Goal: Task Accomplishment & Management: Manage account settings

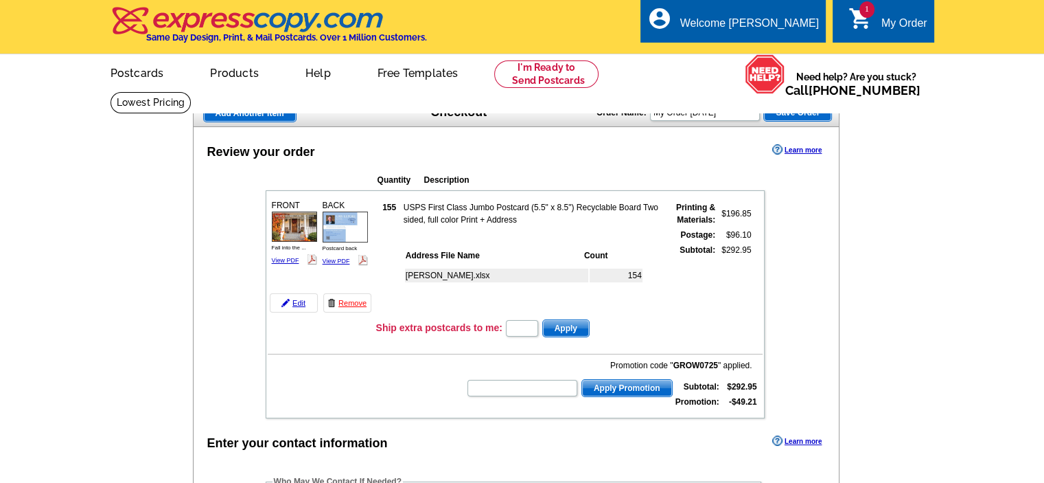
click at [871, 13] on span "1" at bounding box center [867, 9] width 15 height 16
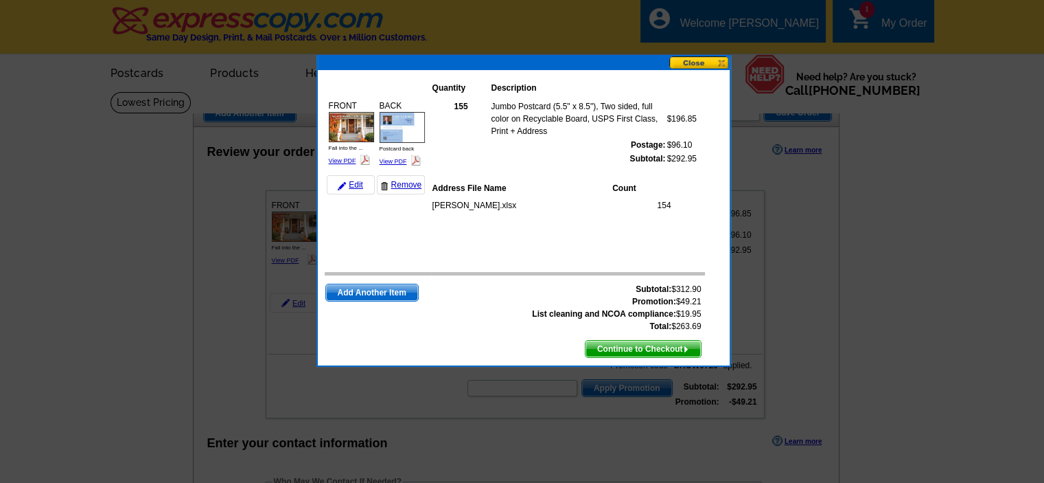
click at [695, 71] on div "Quantity Description FRONT Fall into the ... View PDF Postcard back" at bounding box center [524, 217] width 412 height 295
click at [695, 56] on button at bounding box center [700, 62] width 60 height 13
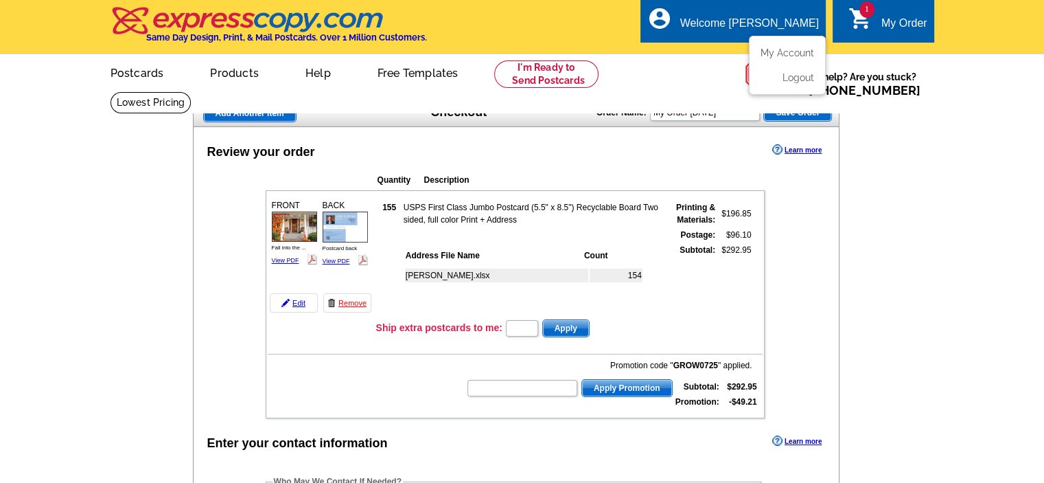
click at [764, 21] on div "Welcome [PERSON_NAME]" at bounding box center [750, 26] width 139 height 19
click at [803, 52] on link "My Account" at bounding box center [784, 53] width 59 height 12
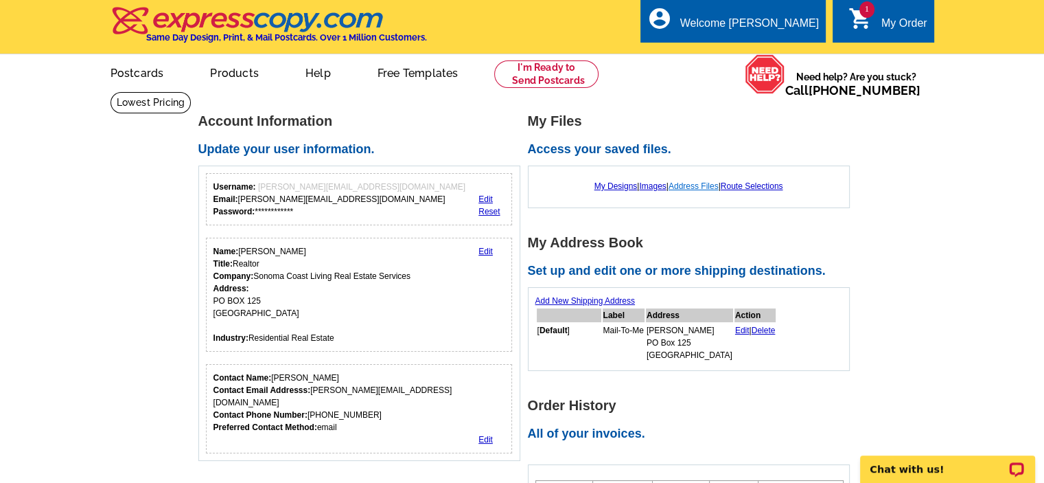
click at [706, 185] on link "Address Files" at bounding box center [694, 186] width 50 height 10
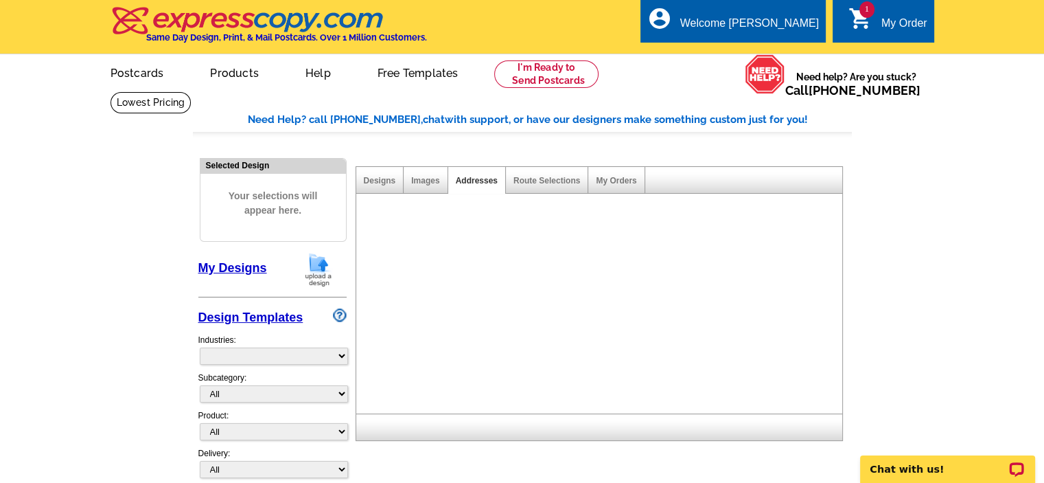
select select "785"
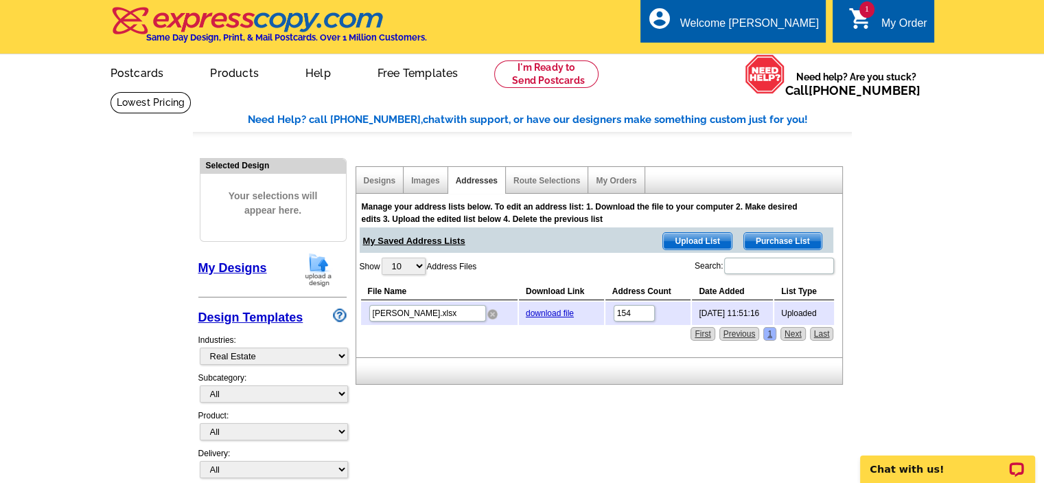
drag, startPoint x: 489, startPoint y: 314, endPoint x: 588, endPoint y: 38, distance: 293.2
click at [489, 314] on img at bounding box center [493, 314] width 10 height 10
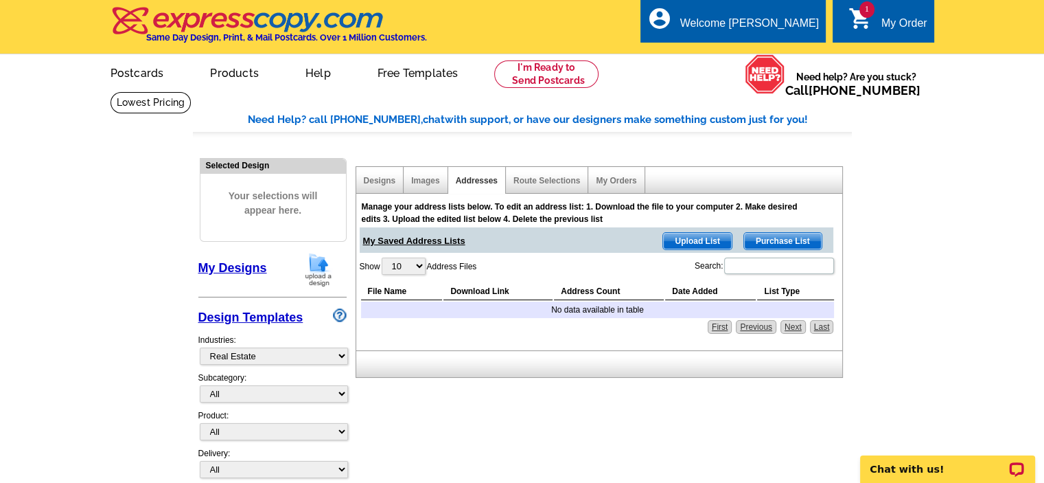
click at [703, 236] on span "Upload List" at bounding box center [697, 241] width 68 height 16
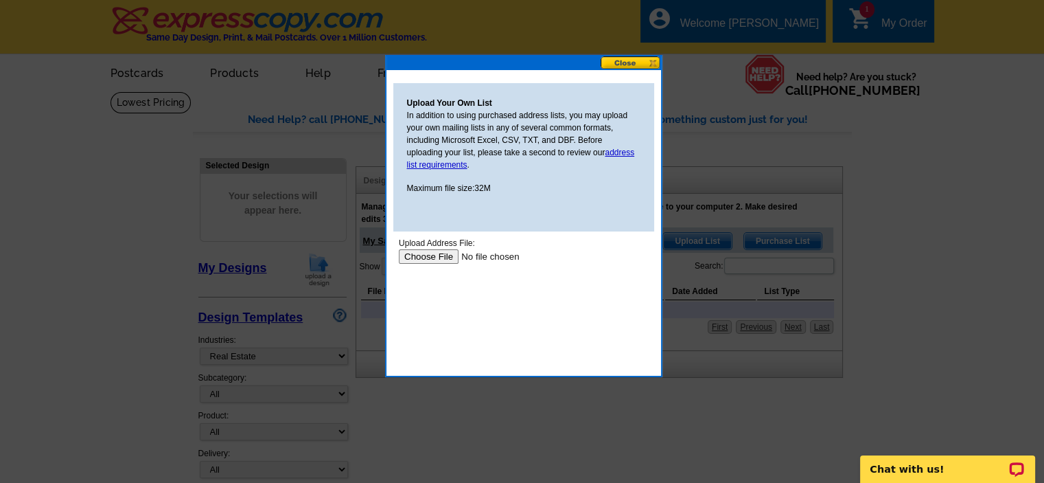
click at [427, 256] on input "file" at bounding box center [485, 256] width 174 height 14
click at [648, 63] on button at bounding box center [631, 62] width 60 height 13
